Goal: Information Seeking & Learning: Find specific page/section

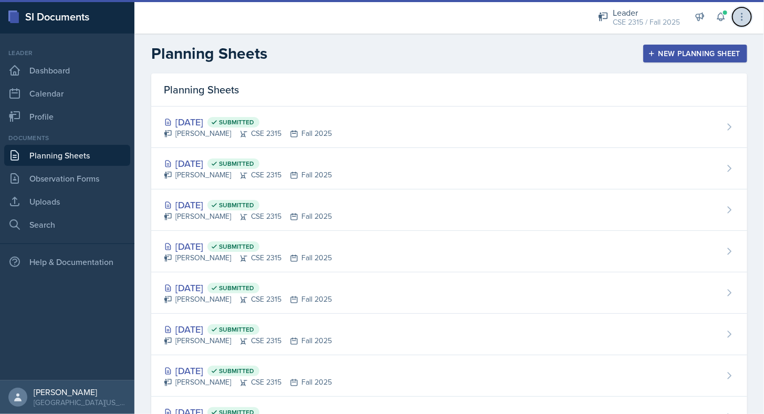
click at [749, 20] on button at bounding box center [741, 16] width 19 height 19
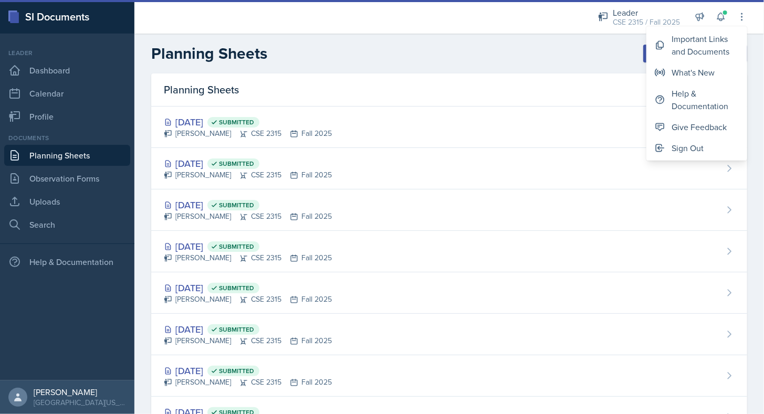
click at [450, 50] on div "Planning Sheets New Planning Sheet" at bounding box center [448, 53] width 629 height 19
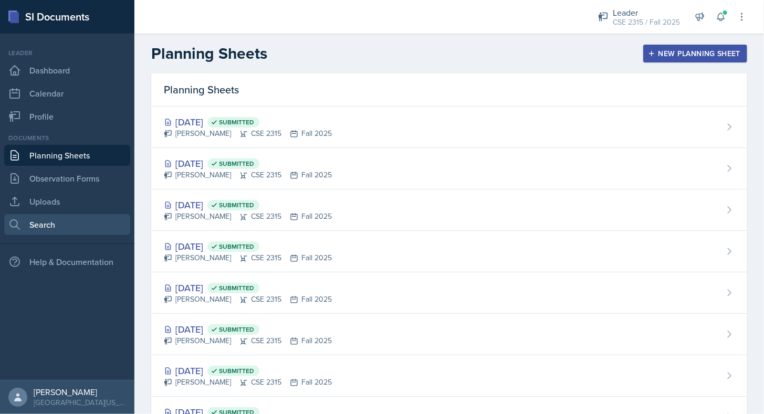
click at [61, 226] on link "Search" at bounding box center [67, 224] width 126 height 21
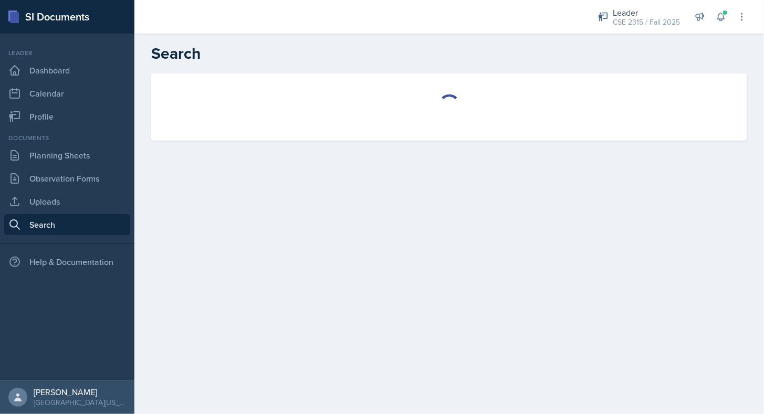
select select "all"
select select "1"
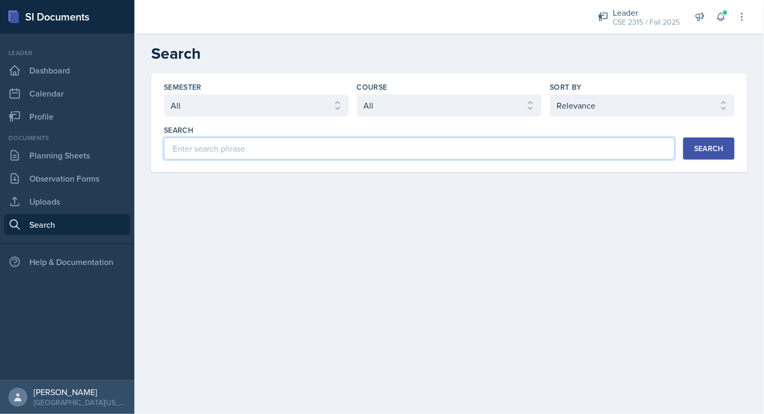
click at [244, 144] on input at bounding box center [419, 149] width 511 height 22
type input "MAE 2323"
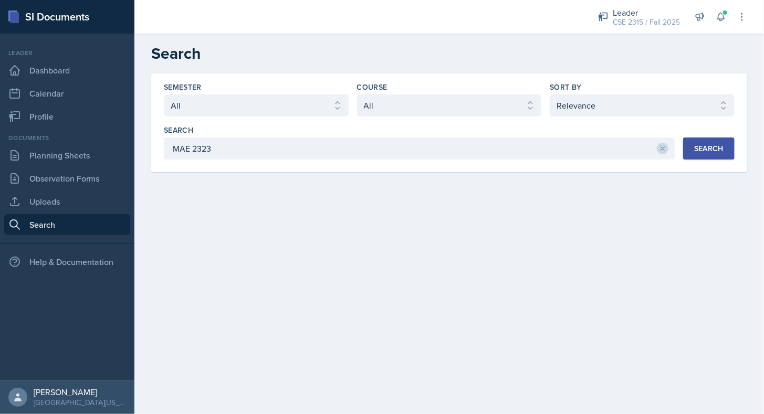
click at [705, 145] on div "Search" at bounding box center [708, 148] width 29 height 8
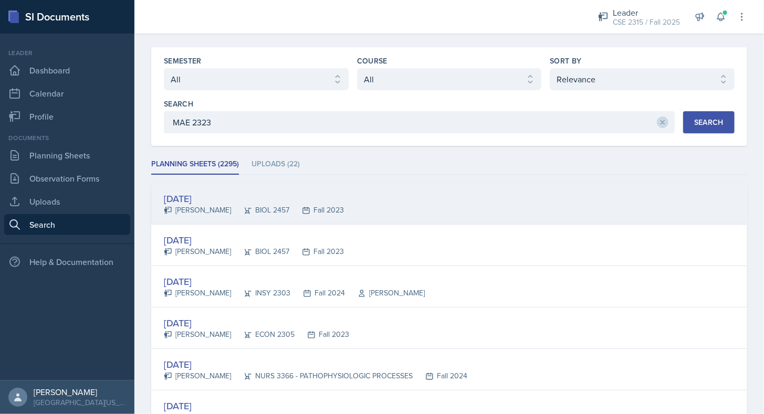
scroll to position [32, 0]
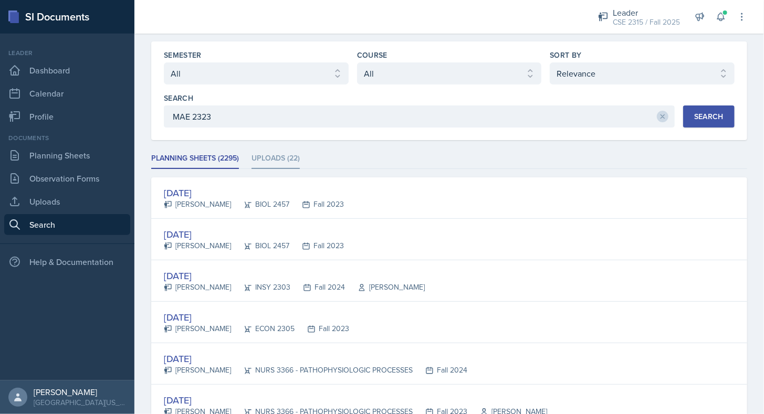
click at [289, 157] on li "Uploads (22)" at bounding box center [275, 159] width 48 height 20
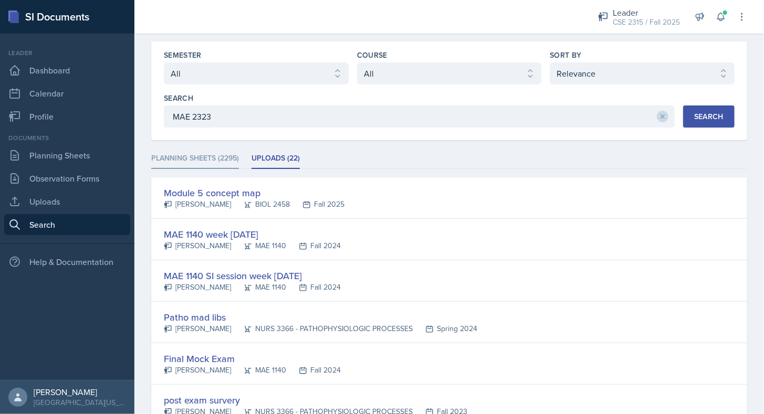
click at [219, 164] on li "Planning Sheets (2295)" at bounding box center [195, 159] width 88 height 20
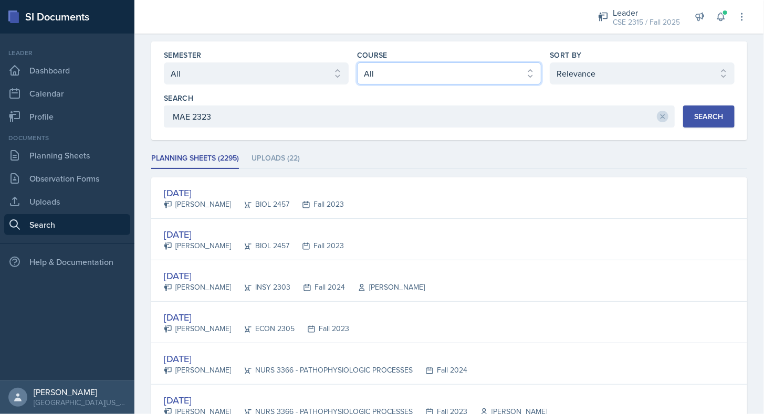
click at [404, 79] on select "Select course All ASTR 1345 BIOL 1345 BIOL 1441 BIOL 1442 BIOL 2300 BIOL 2444 B…" at bounding box center [449, 73] width 185 height 22
select select "f38fd849-d0ec-484a-8edc-70f450eac01c"
click at [357, 62] on select "Select course All ASTR 1345 BIOL 1345 BIOL 1441 BIOL 1442 BIOL 2300 BIOL 2444 B…" at bounding box center [449, 73] width 185 height 22
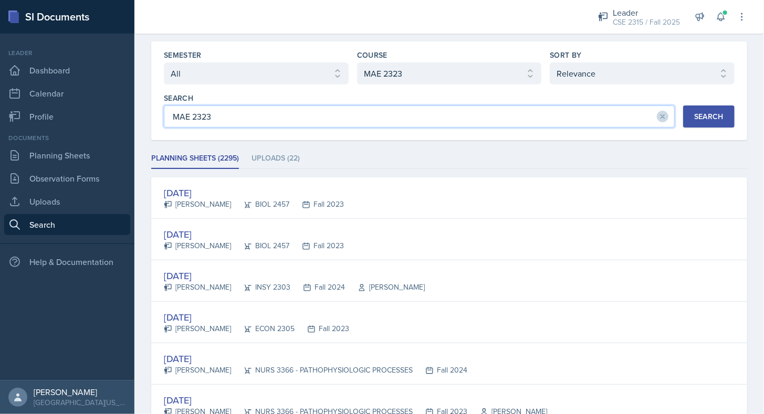
drag, startPoint x: 258, startPoint y: 115, endPoint x: 64, endPoint y: 129, distance: 194.7
click at [64, 129] on div "SI Documents Leader Dashboard Calendar Profile Documents Planning Sheets Observ…" at bounding box center [382, 207] width 764 height 414
click at [315, 88] on div "Semester Select semester All Fall 2025 Spring 2025 Fall 2024 Spring 2024 Fall 2…" at bounding box center [449, 89] width 571 height 78
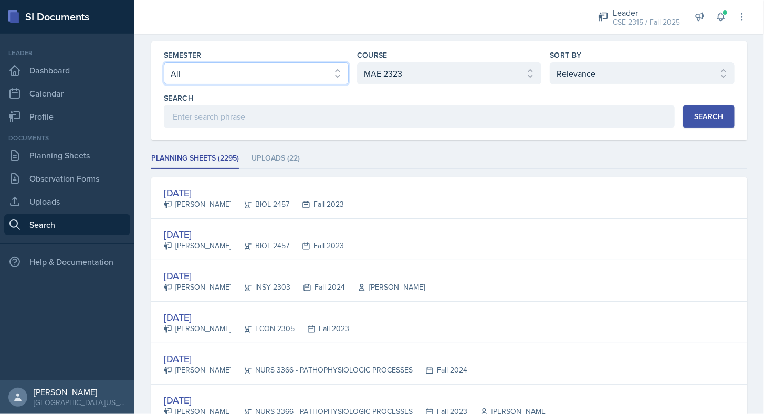
click at [303, 69] on select "Select semester All Fall 2025 Spring 2025 Fall 2024 Spring 2024 Fall 2023" at bounding box center [256, 73] width 185 height 22
select select "a8c40de0-d7eb-4f82-90ee-ac0c6ce45f71"
click at [164, 62] on select "Select semester All Fall 2025 Spring 2025 Fall 2024 Spring 2024 Fall 2023" at bounding box center [256, 73] width 185 height 22
click at [700, 112] on div "Search" at bounding box center [708, 116] width 29 height 8
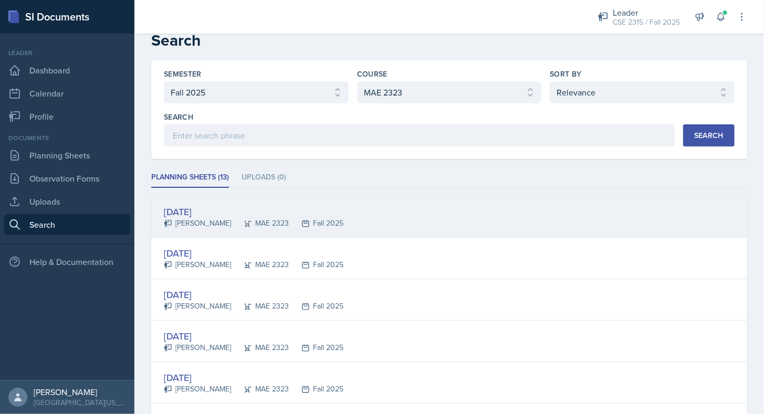
scroll to position [0, 0]
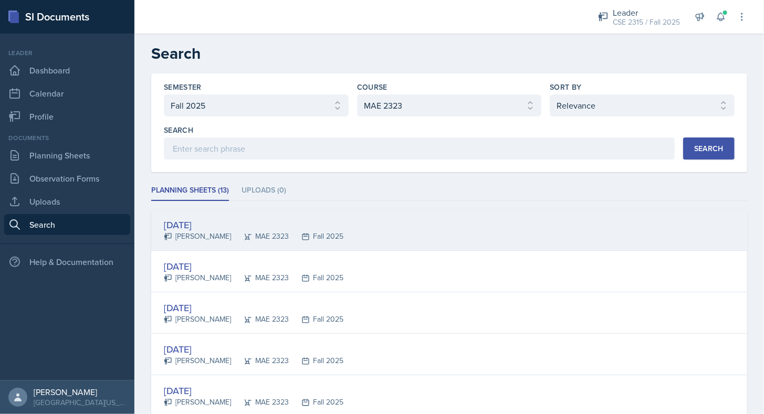
click at [188, 228] on div "[DATE]" at bounding box center [254, 225] width 180 height 14
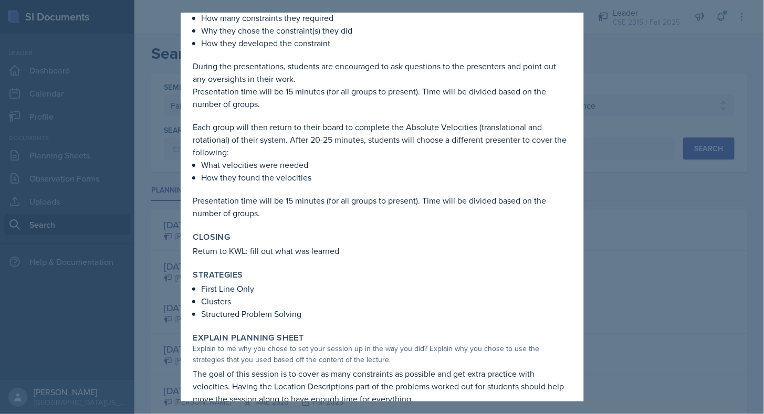
scroll to position [406, 0]
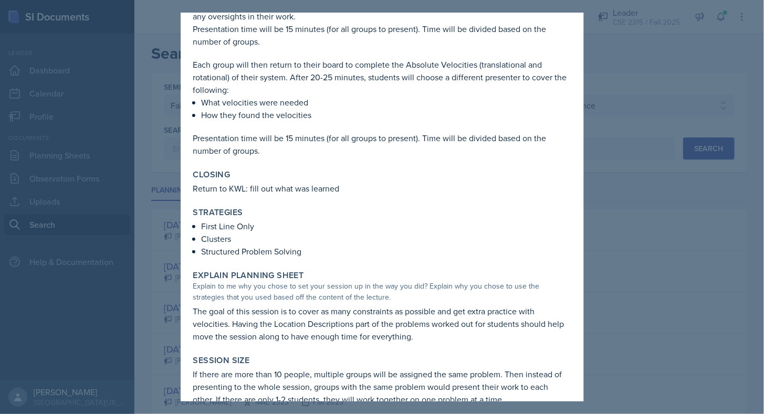
click at [621, 241] on div at bounding box center [382, 207] width 764 height 414
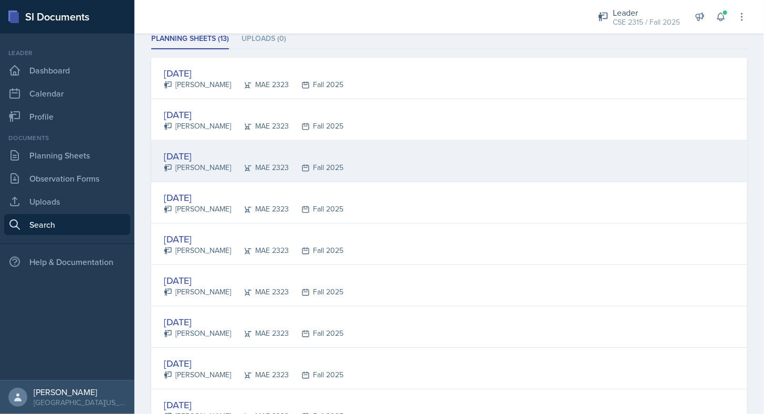
scroll to position [150, 0]
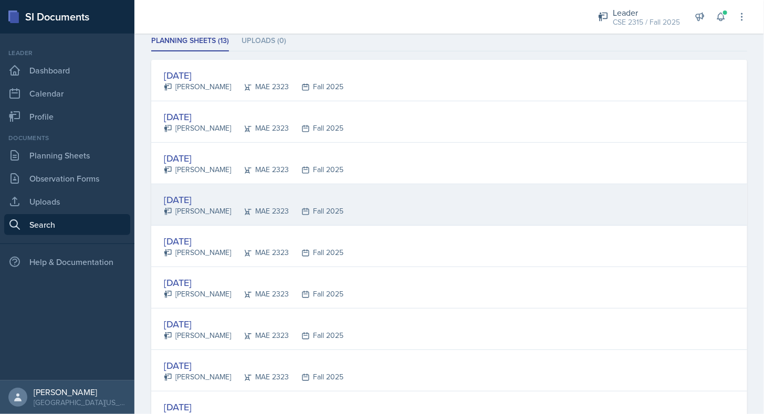
click at [384, 208] on div "[DATE] [PERSON_NAME] MAE 2323 Fall 2025" at bounding box center [449, 204] width 596 height 41
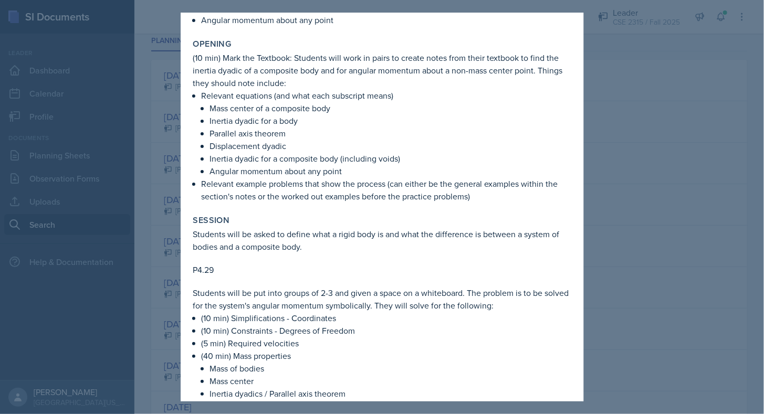
scroll to position [92, 0]
click at [393, 111] on p "Mass center of a composite body" at bounding box center [390, 107] width 361 height 13
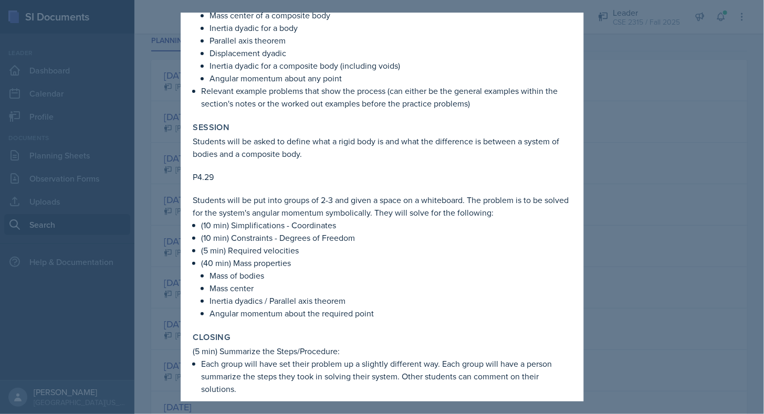
scroll to position [0, 0]
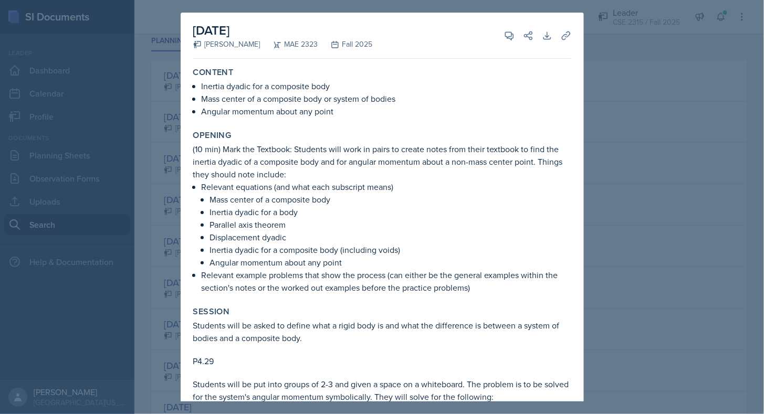
click at [393, 111] on p "Angular momentum about any point" at bounding box center [387, 111] width 370 height 13
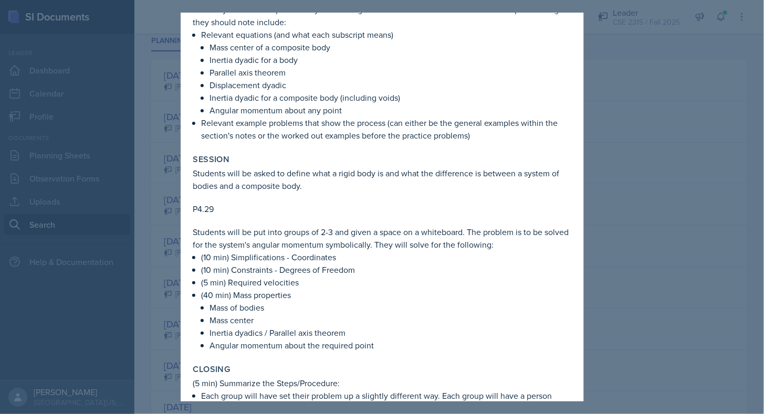
scroll to position [155, 0]
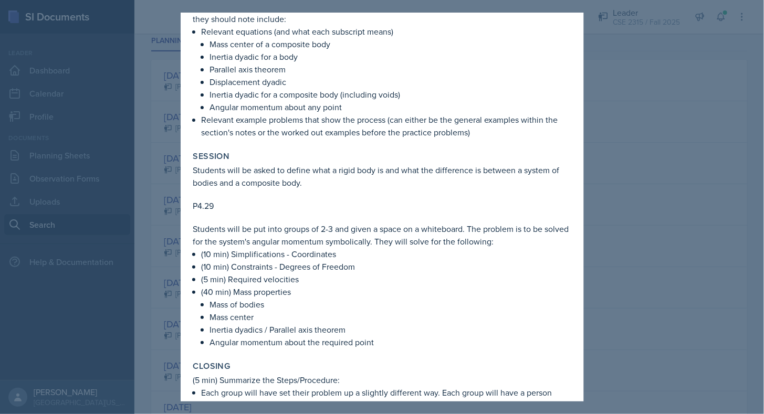
click at [280, 134] on p "Relevant example problems that show the process (can either be the general exam…" at bounding box center [387, 125] width 370 height 25
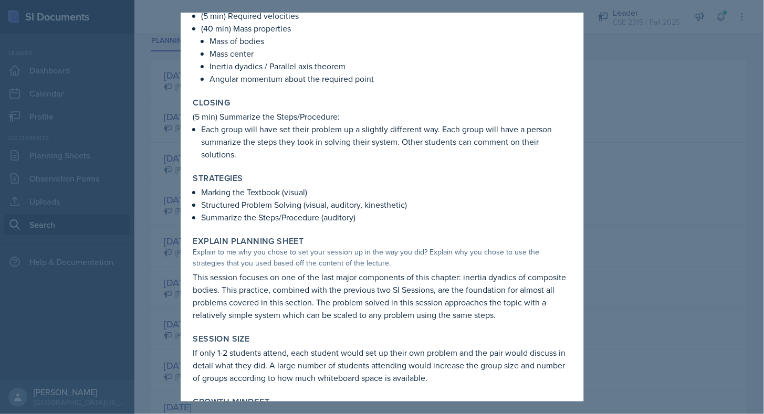
scroll to position [442, 0]
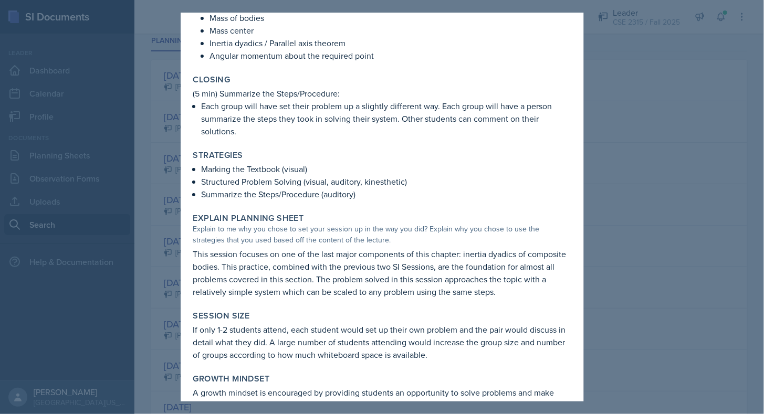
click at [234, 161] on div "Strategies Marking the Textbook (visual) Structured Problem Solving (visual, au…" at bounding box center [382, 175] width 386 height 59
drag, startPoint x: 234, startPoint y: 161, endPoint x: 246, endPoint y: 169, distance: 14.7
click at [246, 169] on p "Marking the Textbook (visual)" at bounding box center [387, 169] width 370 height 13
click at [297, 153] on div "Strategies" at bounding box center [382, 155] width 378 height 10
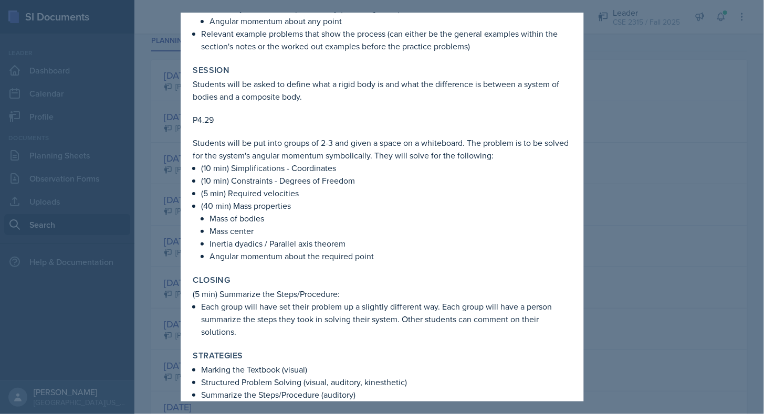
scroll to position [0, 0]
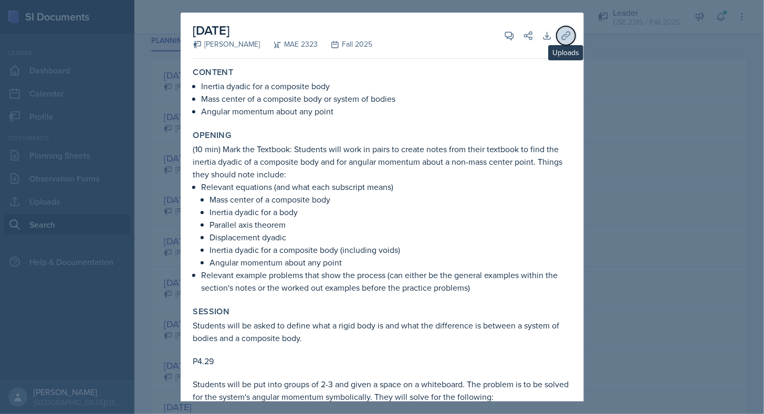
click at [561, 35] on icon at bounding box center [566, 35] width 10 height 10
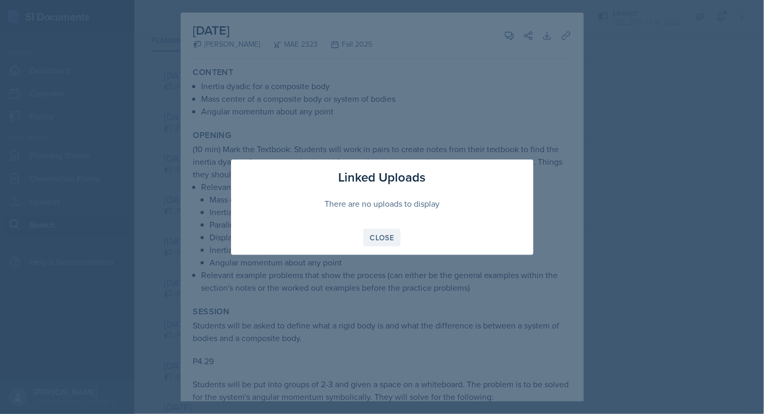
click at [389, 237] on div "Close" at bounding box center [382, 238] width 24 height 8
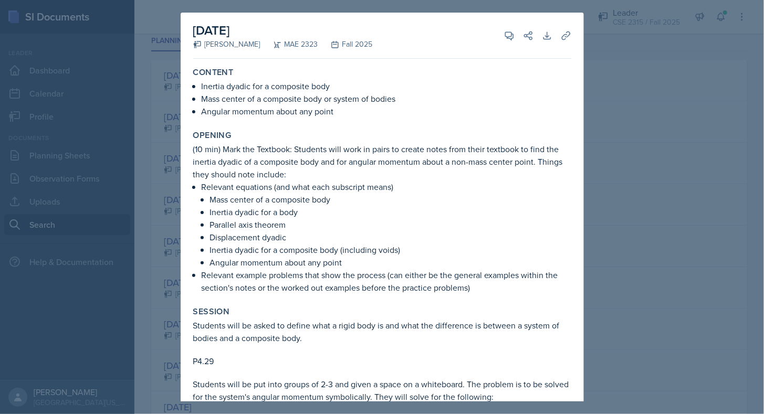
click at [627, 107] on div at bounding box center [382, 207] width 764 height 414
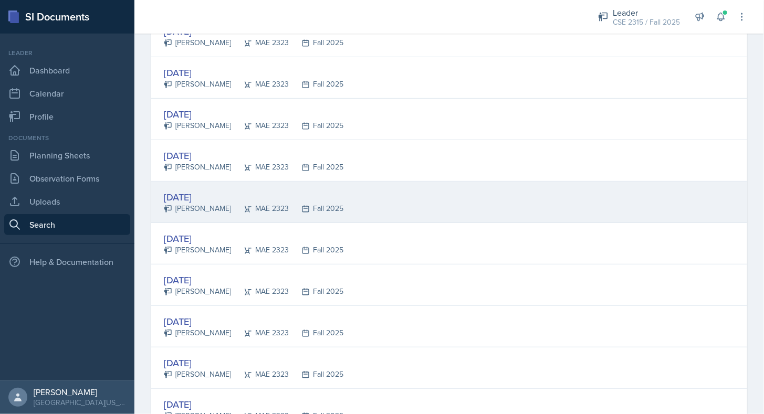
scroll to position [196, 0]
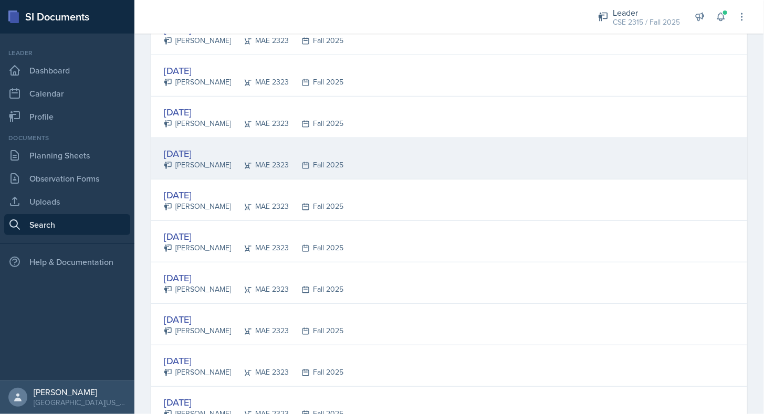
click at [197, 146] on div "[DATE]" at bounding box center [254, 153] width 180 height 14
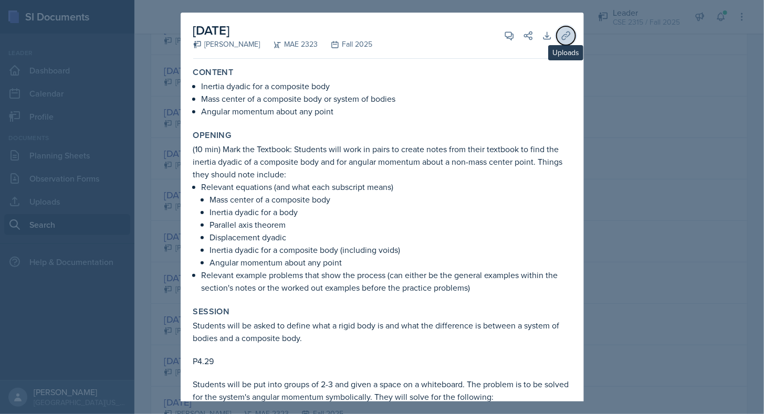
click at [561, 37] on icon at bounding box center [566, 35] width 10 height 10
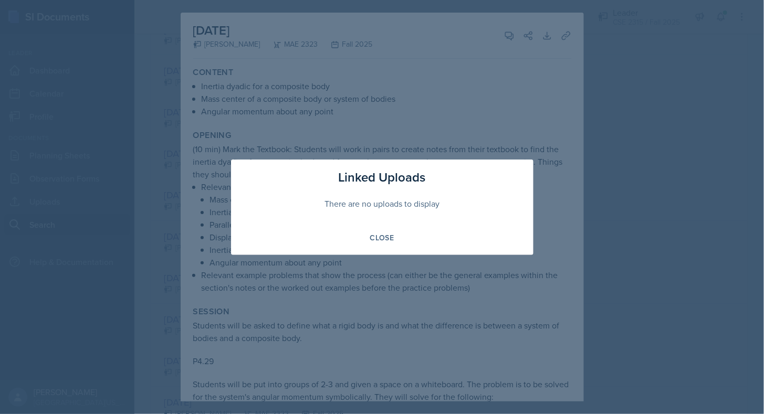
click at [493, 121] on div at bounding box center [382, 207] width 764 height 414
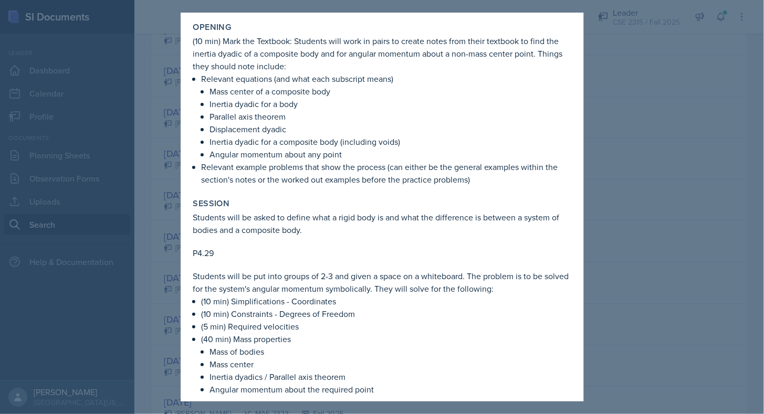
scroll to position [110, 0]
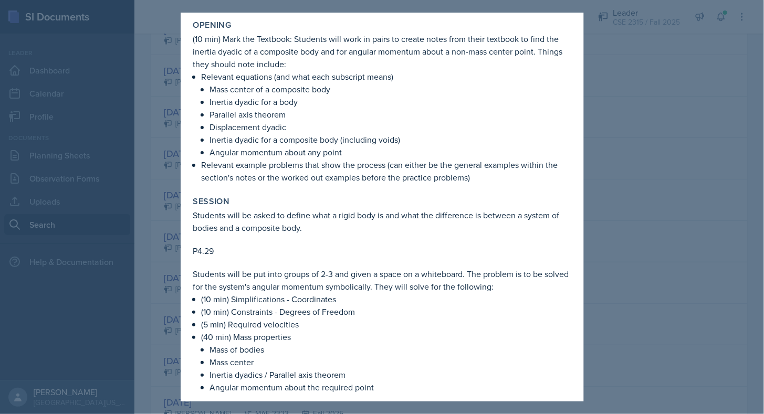
click at [591, 175] on div at bounding box center [382, 207] width 764 height 414
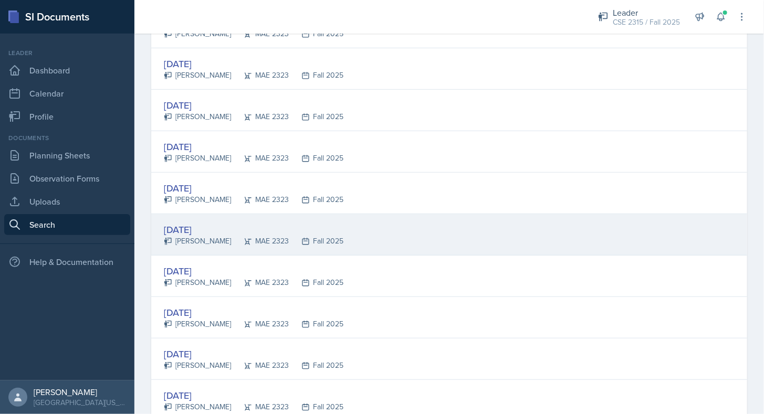
scroll to position [253, 0]
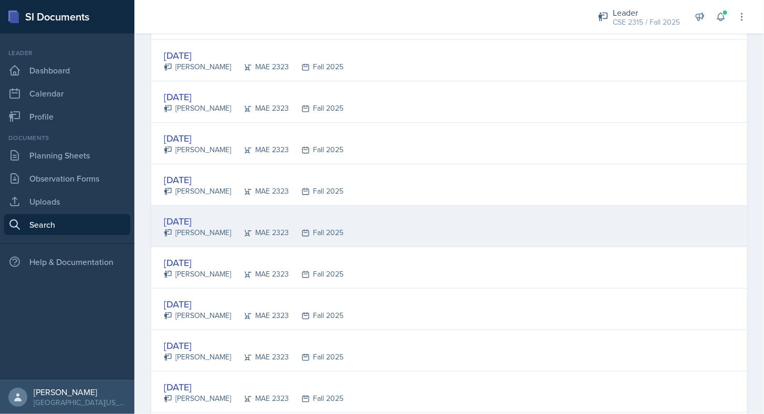
click at [194, 227] on div "[PERSON_NAME]" at bounding box center [197, 232] width 67 height 11
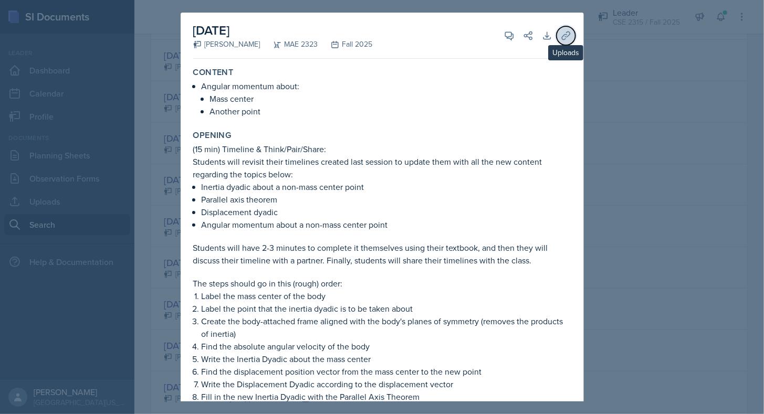
click at [563, 30] on button "Uploads" at bounding box center [565, 35] width 19 height 19
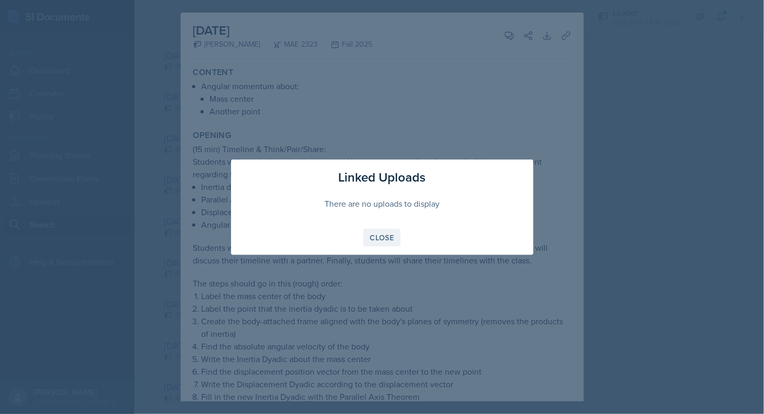
click at [393, 231] on button "Close" at bounding box center [382, 238] width 38 height 18
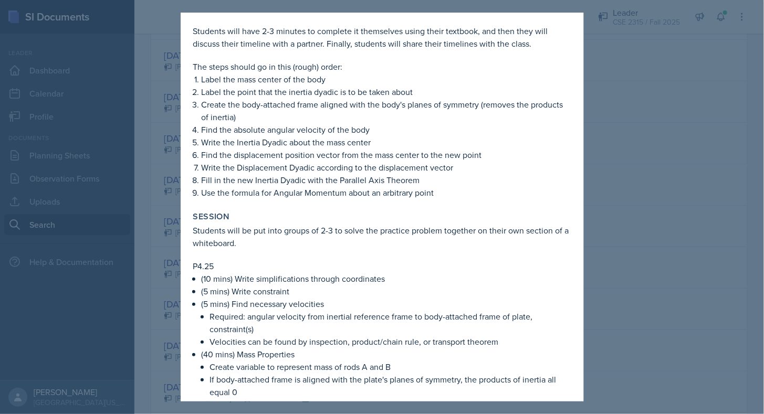
scroll to position [219, 0]
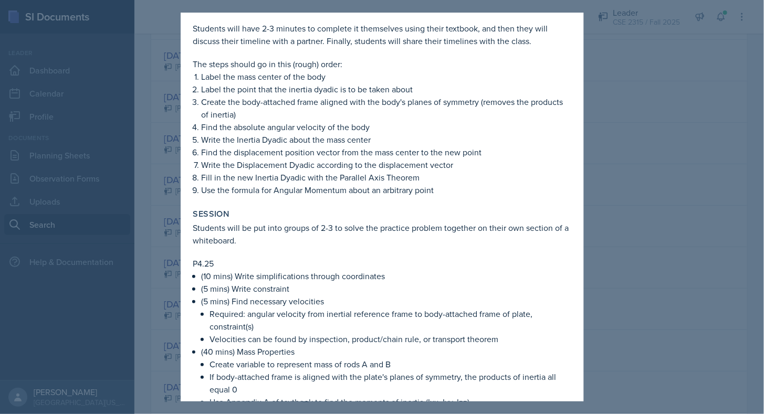
click at [402, 303] on p "(5 mins) Find necessary velocities" at bounding box center [387, 301] width 370 height 13
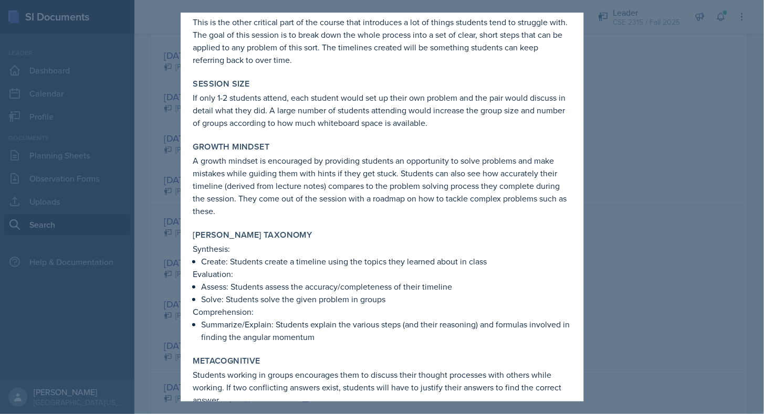
scroll to position [943, 0]
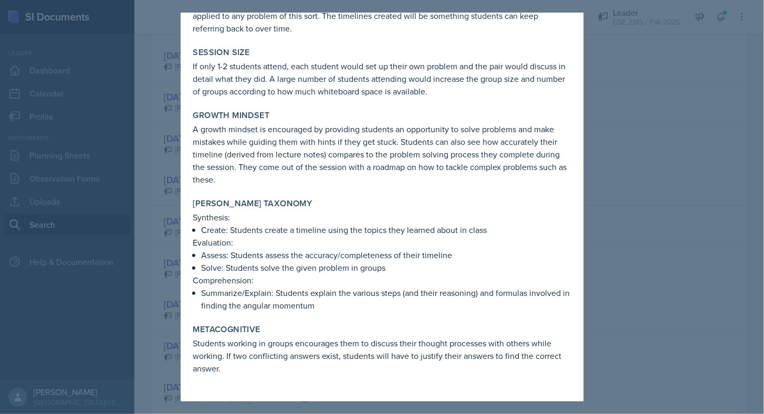
click at [700, 178] on div at bounding box center [382, 207] width 764 height 414
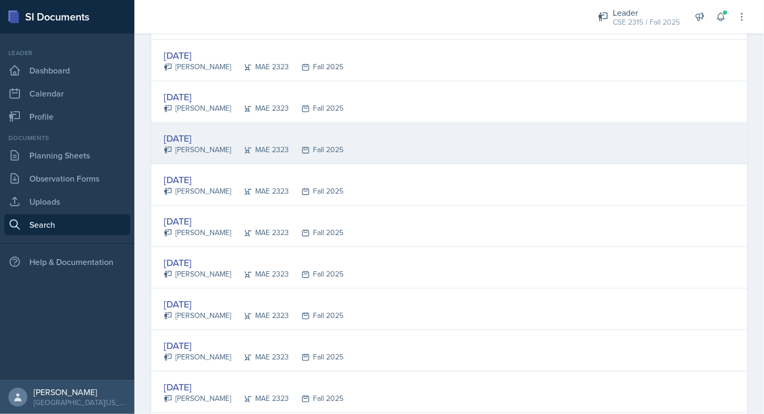
click at [200, 139] on div "[DATE]" at bounding box center [254, 138] width 180 height 14
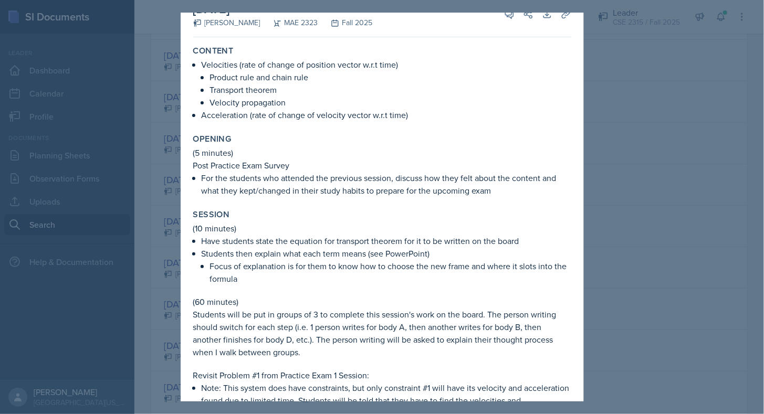
scroll to position [21, 0]
click at [656, 162] on div at bounding box center [382, 207] width 764 height 414
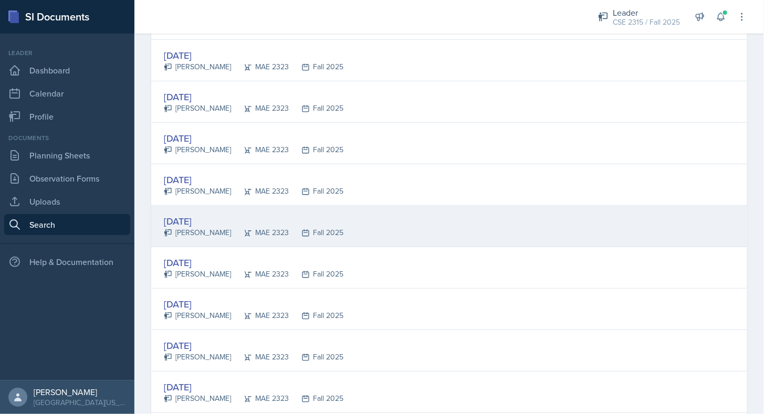
click at [178, 218] on div "[DATE]" at bounding box center [254, 221] width 180 height 14
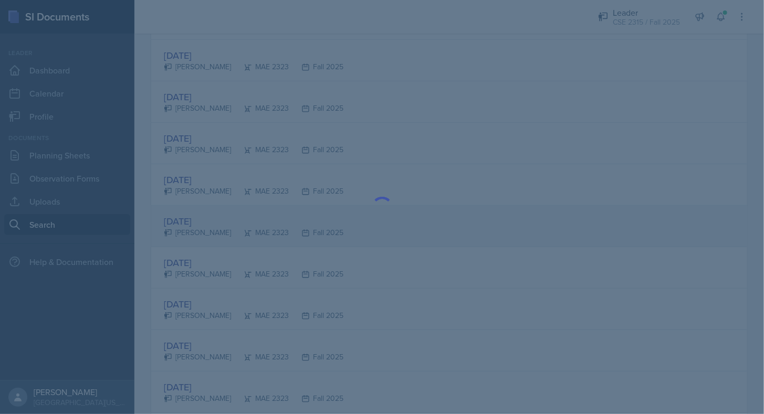
scroll to position [0, 0]
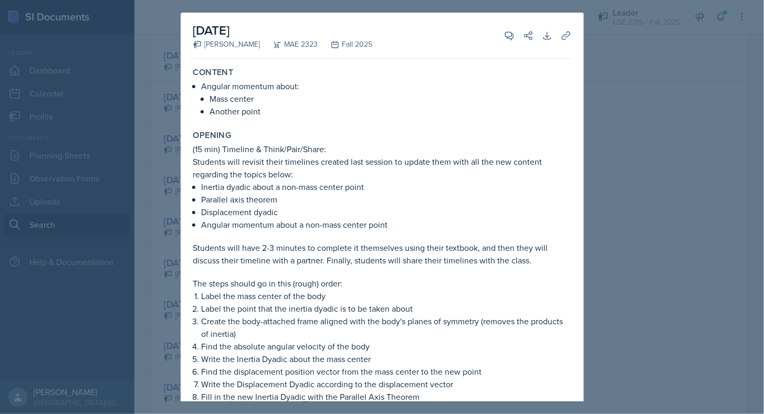
click at [657, 203] on div at bounding box center [382, 207] width 764 height 414
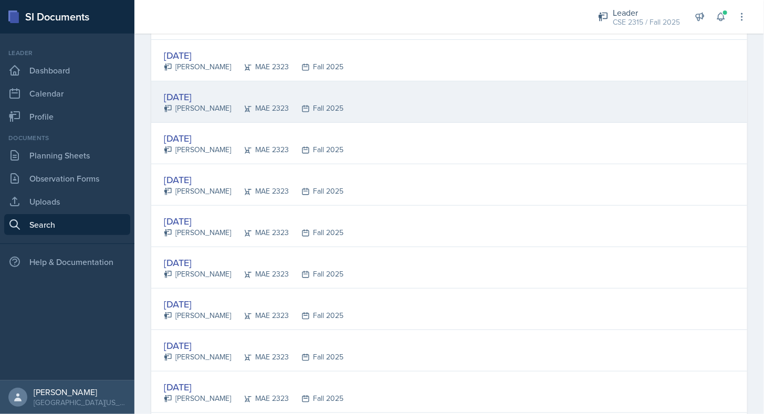
click at [195, 106] on div "[PERSON_NAME]" at bounding box center [197, 108] width 67 height 11
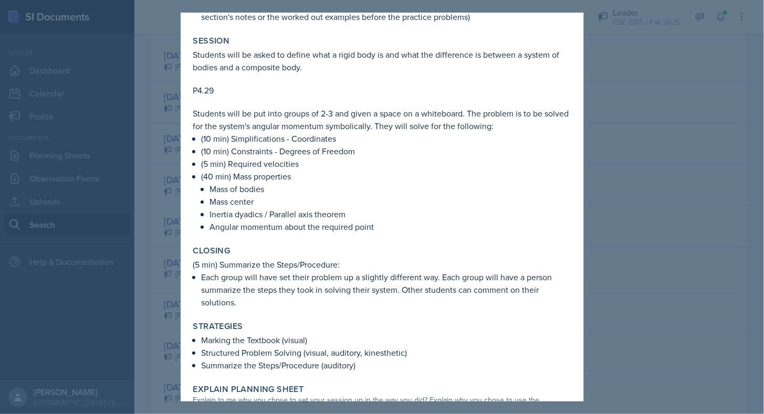
scroll to position [232, 0]
click at [162, 215] on div at bounding box center [382, 207] width 764 height 414
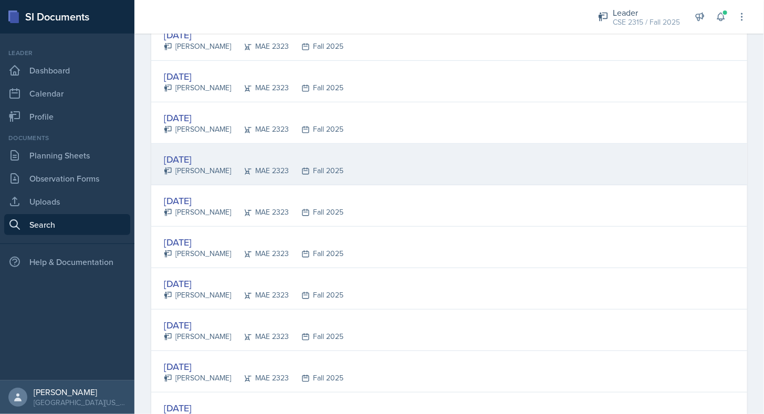
click at [190, 152] on div "[DATE]" at bounding box center [254, 159] width 180 height 14
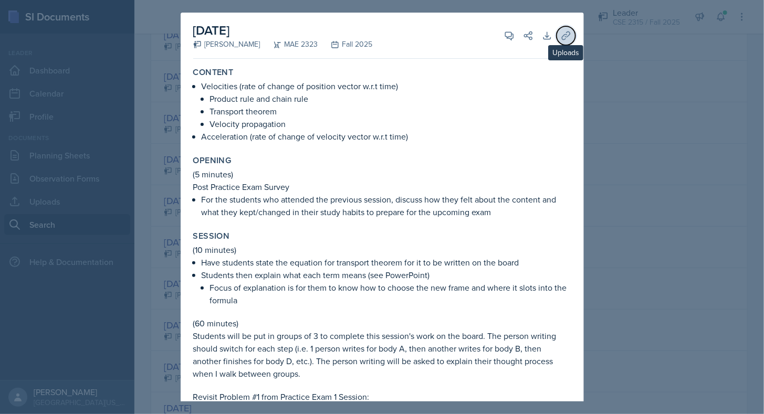
click at [563, 35] on icon at bounding box center [566, 35] width 10 height 10
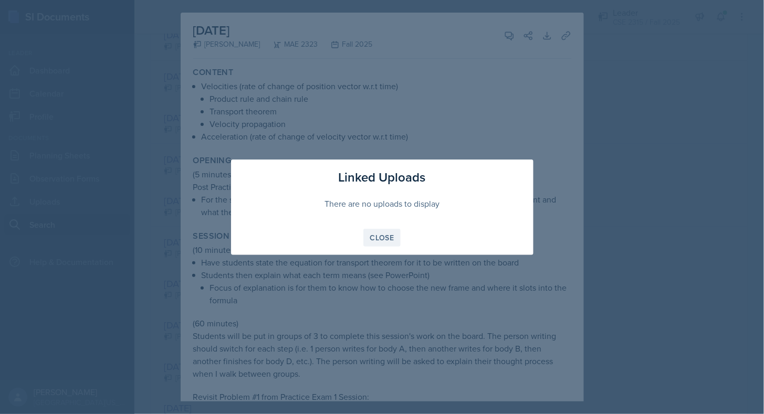
click at [372, 239] on div "Close" at bounding box center [382, 238] width 24 height 8
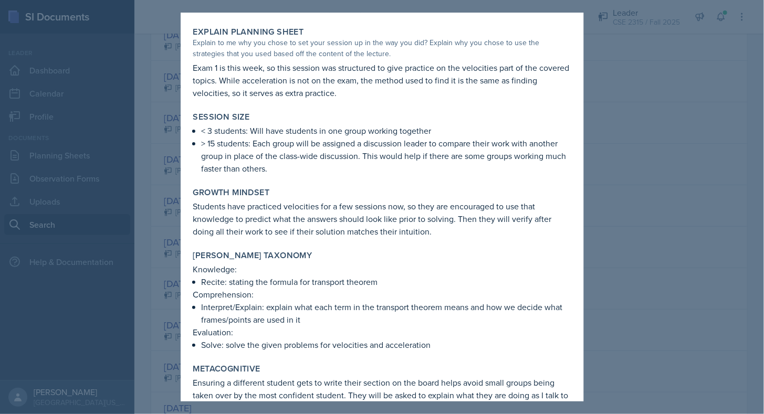
scroll to position [947, 0]
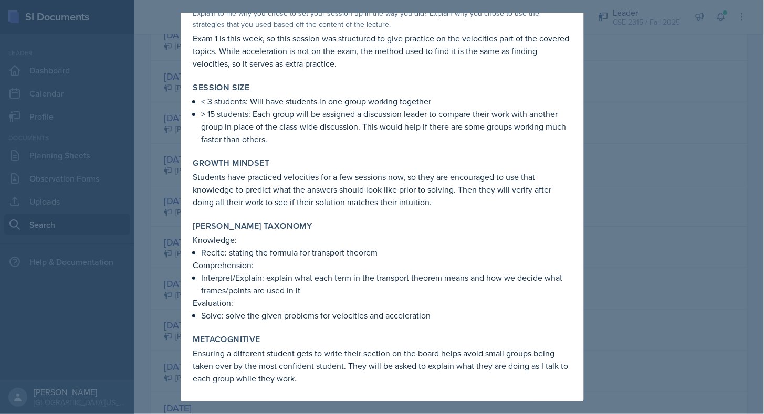
click at [629, 233] on div at bounding box center [382, 207] width 764 height 414
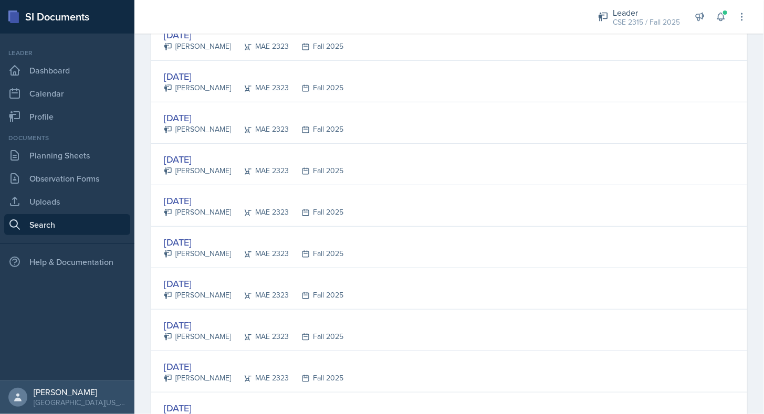
scroll to position [160, 0]
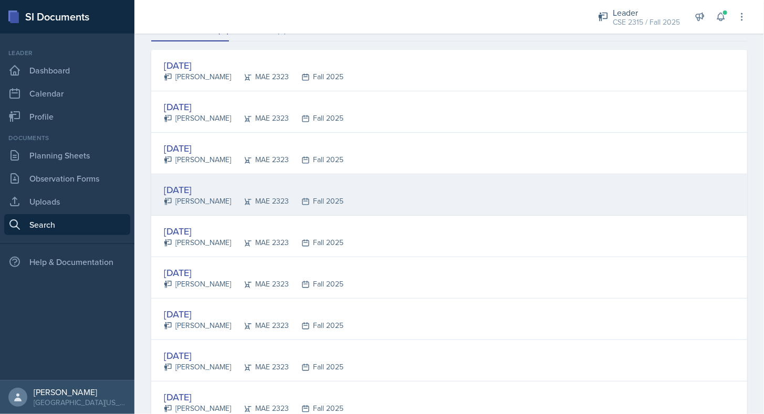
click at [205, 199] on div "[PERSON_NAME]" at bounding box center [197, 201] width 67 height 11
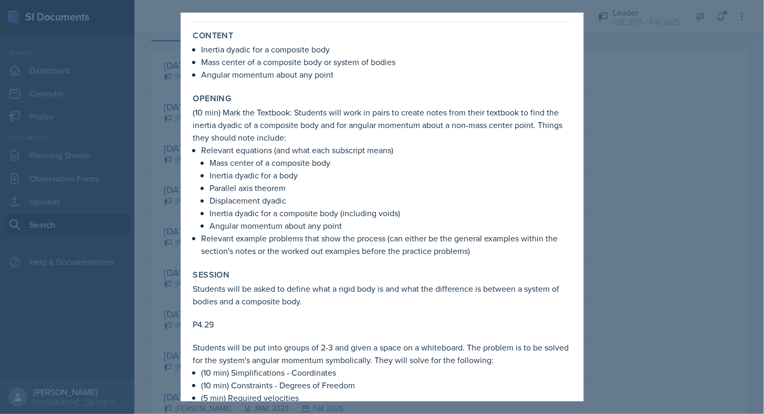
scroll to position [0, 0]
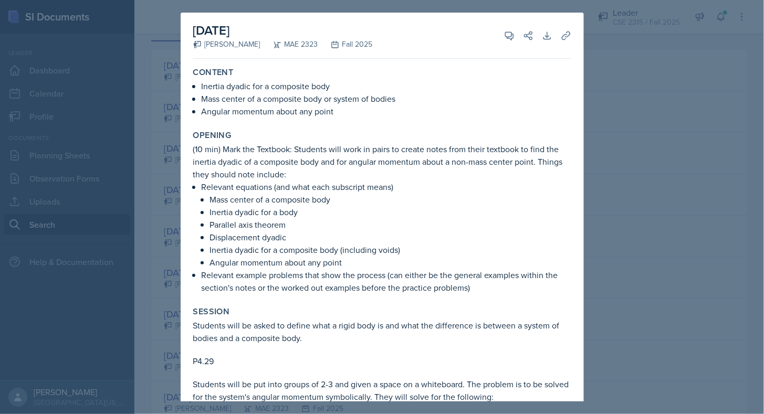
click at [608, 192] on div at bounding box center [382, 207] width 764 height 414
